Goal: Task Accomplishment & Management: Use online tool/utility

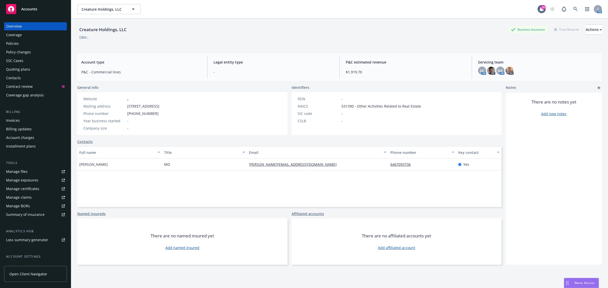
scroll to position [18, 0]
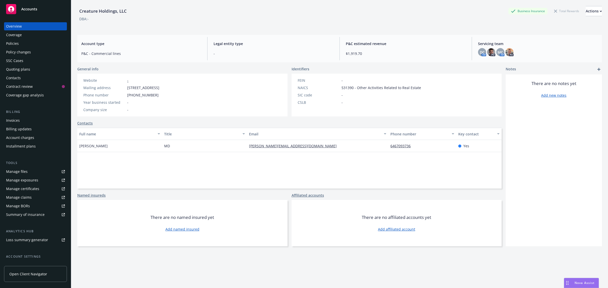
click at [25, 46] on div "Policies" at bounding box center [35, 44] width 59 height 8
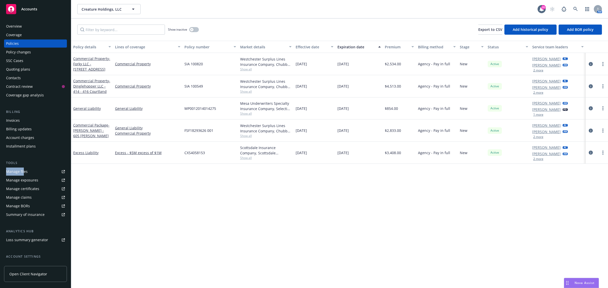
drag, startPoint x: 22, startPoint y: 187, endPoint x: 17, endPoint y: 182, distance: 6.6
click at [22, 188] on div "Overview Coverage Policies Policy changes SSC Cases Quoting plans Contacts Cont…" at bounding box center [35, 163] width 63 height 282
click at [25, 67] on div "Quoting plans" at bounding box center [18, 69] width 24 height 8
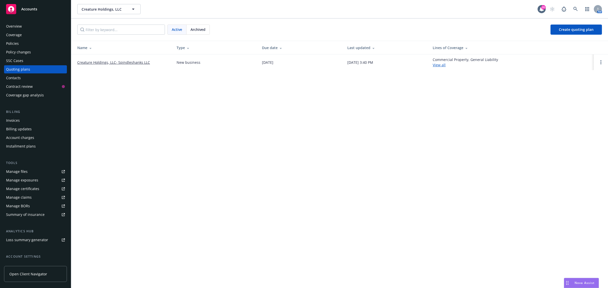
click at [113, 62] on link "Creature Holdings, LLC- Spindleshanks LLC" at bounding box center [113, 62] width 73 height 5
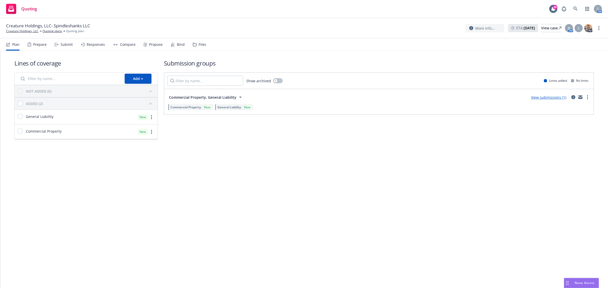
click at [125, 46] on div "Compare" at bounding box center [127, 45] width 15 height 4
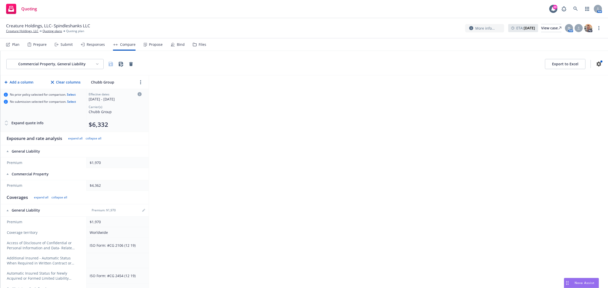
click at [98, 46] on div "Responses" at bounding box center [96, 45] width 18 height 4
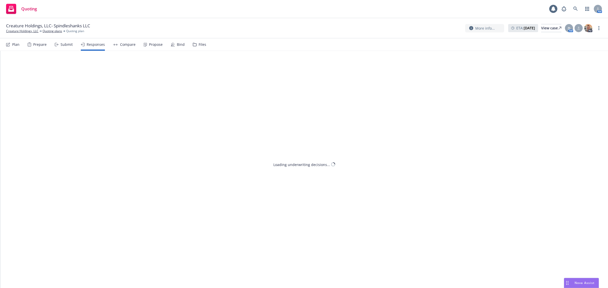
click at [30, 46] on div "Prepare" at bounding box center [37, 45] width 19 height 12
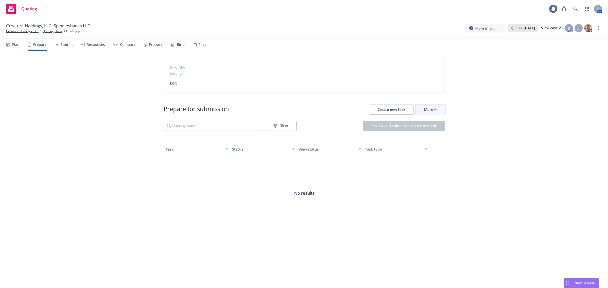
click at [425, 107] on div "More" at bounding box center [430, 110] width 12 height 10
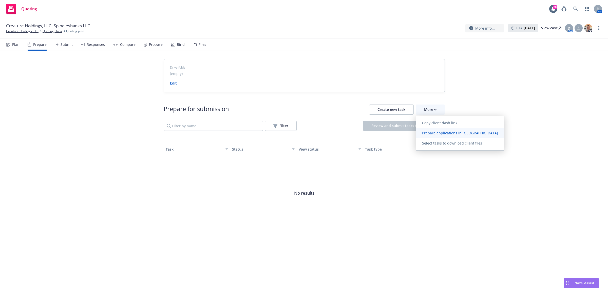
click at [442, 136] on link "Prepare applications in Indio" at bounding box center [460, 133] width 88 height 10
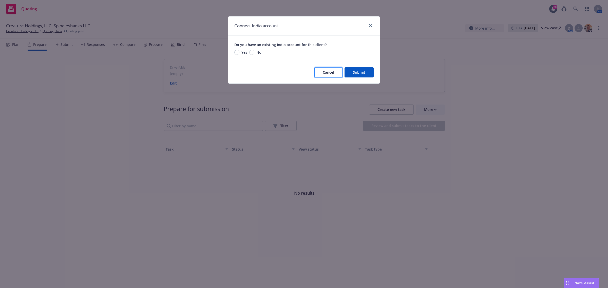
click at [328, 73] on span "Cancel" at bounding box center [328, 72] width 11 height 5
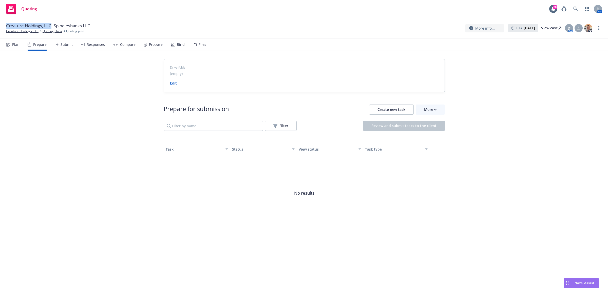
drag, startPoint x: 52, startPoint y: 25, endPoint x: 0, endPoint y: 27, distance: 52.5
click at [0, 27] on div "Creature Holdings, LLC- Spindleshanks LLC Creature Holdings, LLC Quoting plans …" at bounding box center [304, 28] width 608 height 20
copy span "Creature Holdings, LLC"
click at [21, 32] on link "Creature Holdings, LLC" at bounding box center [22, 31] width 32 height 5
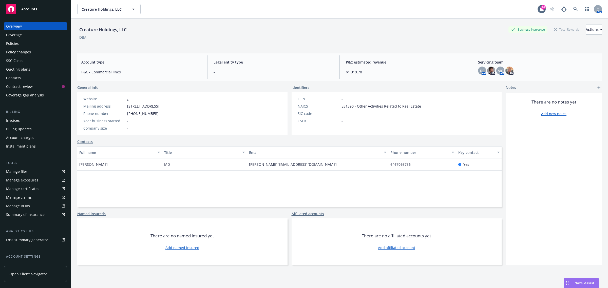
click at [106, 163] on span "[PERSON_NAME]" at bounding box center [93, 164] width 28 height 5
copy span "Wasserman"
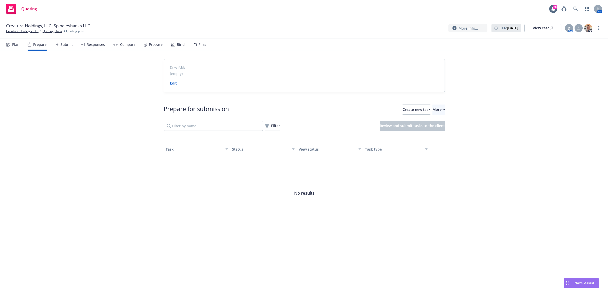
click at [65, 44] on div "Submit" at bounding box center [67, 45] width 12 height 4
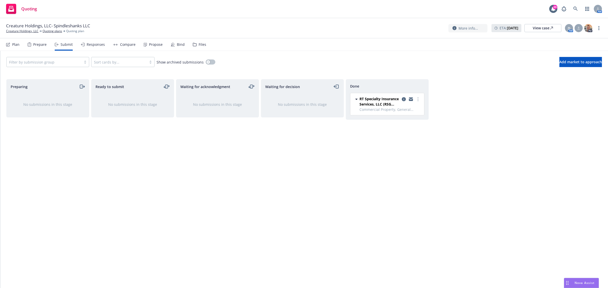
click at [19, 45] on div "Plan" at bounding box center [15, 45] width 7 height 4
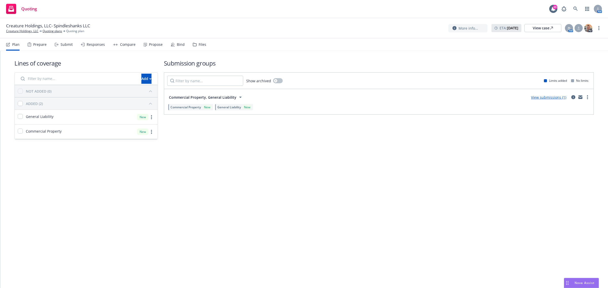
click at [199, 43] on div "Files" at bounding box center [203, 45] width 8 height 4
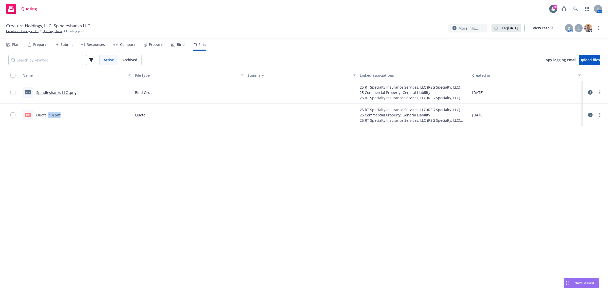
drag, startPoint x: 47, startPoint y: 114, endPoint x: 63, endPoint y: 147, distance: 36.6
click at [63, 147] on div "Name File type Summary Linked associations Created on png Spindleshanks LLC .pn…" at bounding box center [304, 178] width 608 height 219
click at [50, 113] on div "Quote (40).pdf" at bounding box center [48, 115] width 24 height 5
click at [49, 115] on link "Quote (40).pdf" at bounding box center [48, 115] width 24 height 5
click at [149, 47] on div "Propose" at bounding box center [153, 45] width 19 height 12
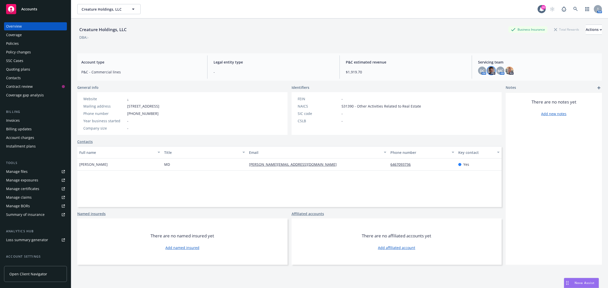
click at [488, 72] on img at bounding box center [491, 71] width 8 height 8
click at [506, 72] on img at bounding box center [510, 71] width 8 height 8
click at [268, 39] on div "DBA: -" at bounding box center [339, 37] width 525 height 5
